Goal: Information Seeking & Learning: Learn about a topic

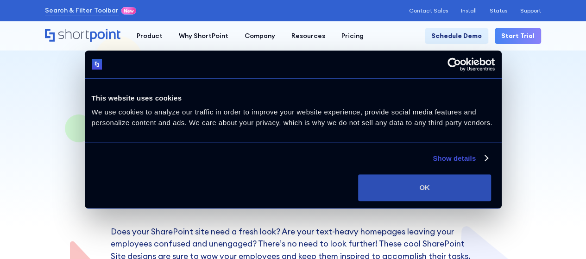
click at [491, 188] on button "OK" at bounding box center [424, 187] width 133 height 27
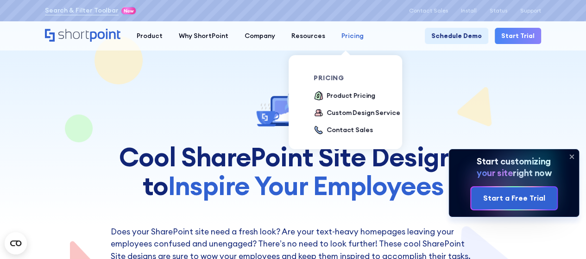
click at [345, 38] on div "Pricing" at bounding box center [352, 36] width 22 height 10
click at [351, 93] on div "Product Pricing" at bounding box center [351, 96] width 49 height 10
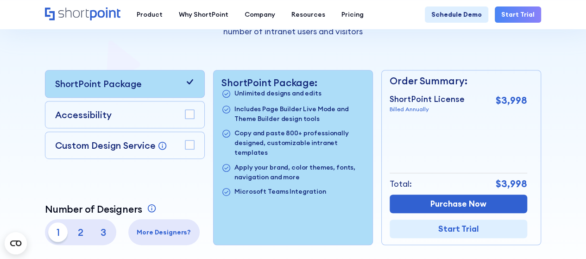
scroll to position [205, 0]
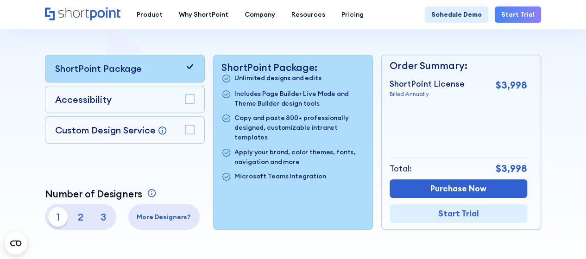
click at [191, 130] on rect at bounding box center [189, 129] width 9 height 9
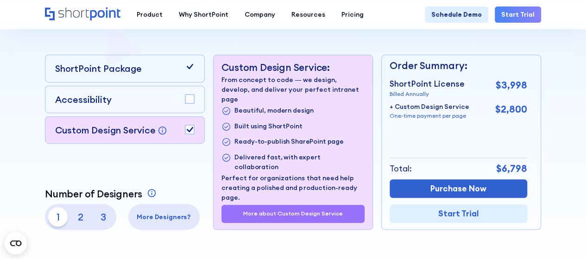
click at [191, 130] on rect at bounding box center [189, 129] width 9 height 9
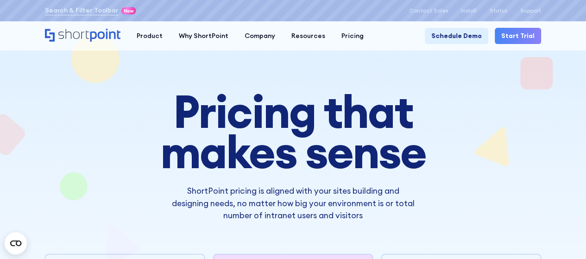
scroll to position [0, 0]
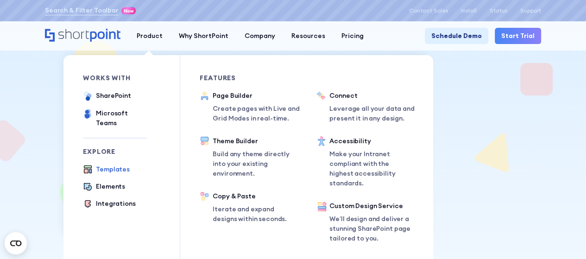
click at [108, 164] on div "Templates" at bounding box center [113, 169] width 34 height 10
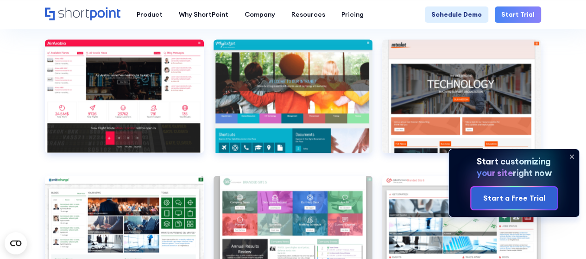
scroll to position [2523, 0]
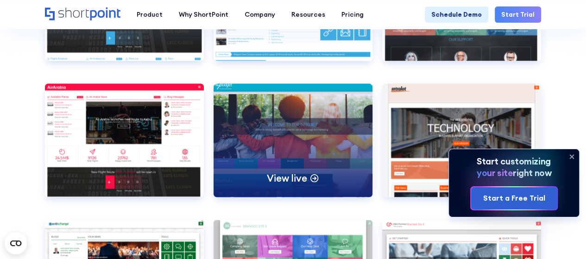
click at [296, 181] on p "View live" at bounding box center [287, 177] width 40 height 13
